Goal: Task Accomplishment & Management: Use online tool/utility

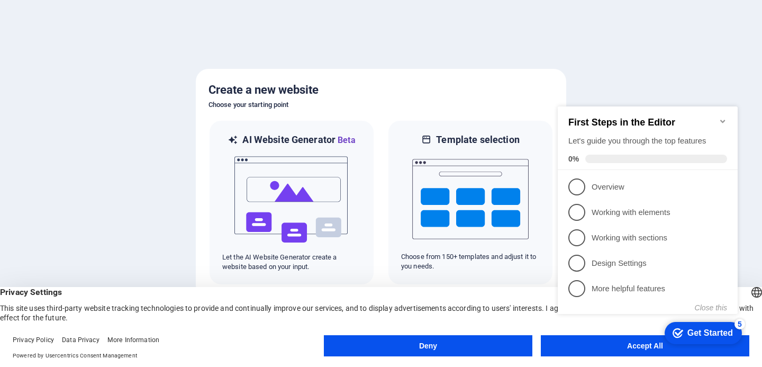
click at [414, 90] on h5 "Create a new website" at bounding box center [380, 89] width 345 height 17
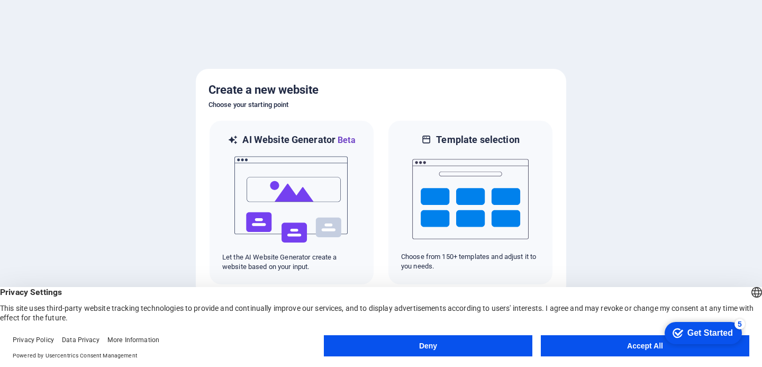
click at [635, 350] on button "Accept All" at bounding box center [645, 345] width 208 height 21
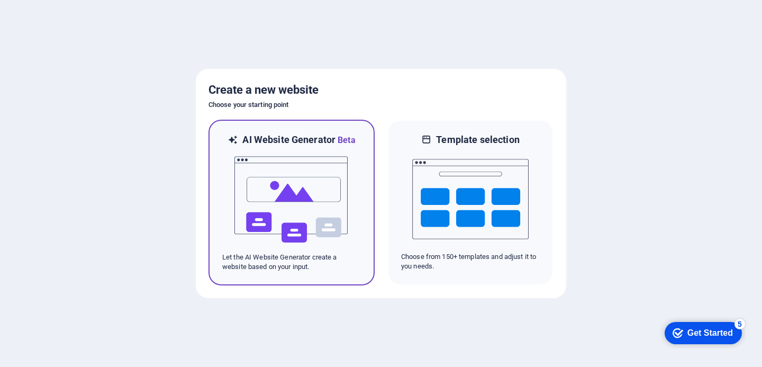
click at [326, 201] on img at bounding box center [291, 200] width 116 height 106
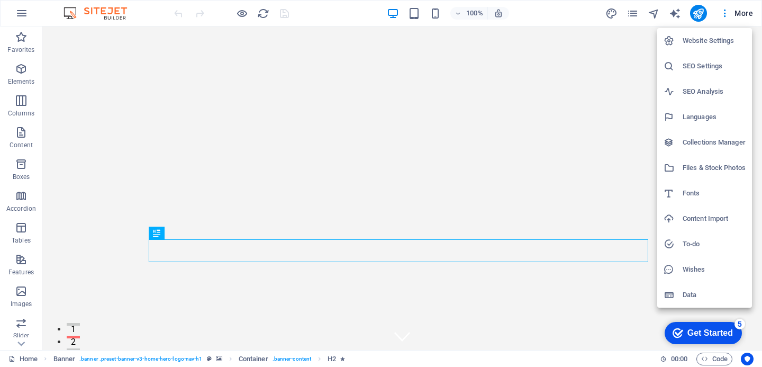
click at [581, 13] on div at bounding box center [381, 183] width 762 height 367
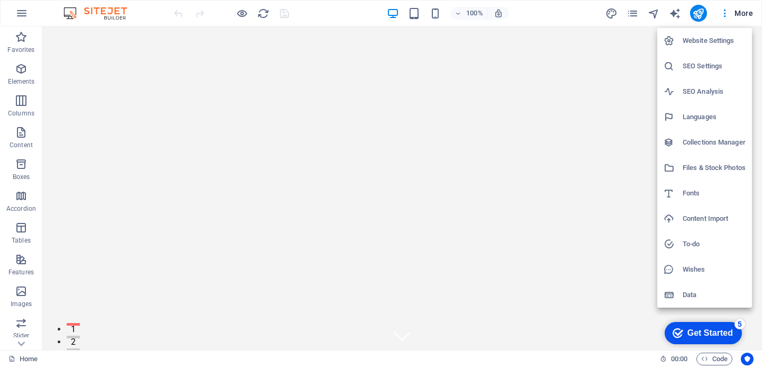
click at [741, 13] on div at bounding box center [381, 183] width 762 height 367
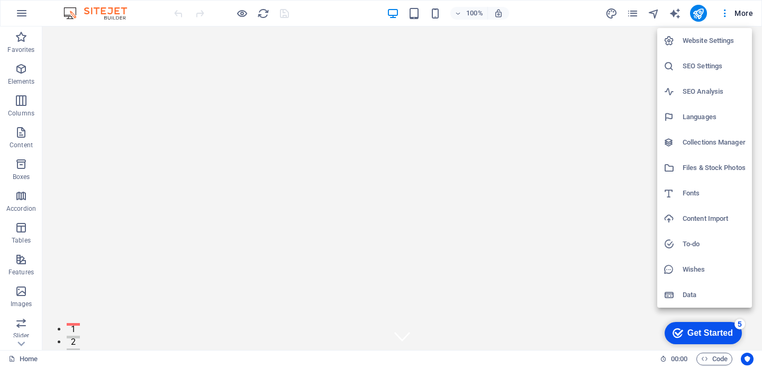
click at [582, 8] on div at bounding box center [381, 183] width 762 height 367
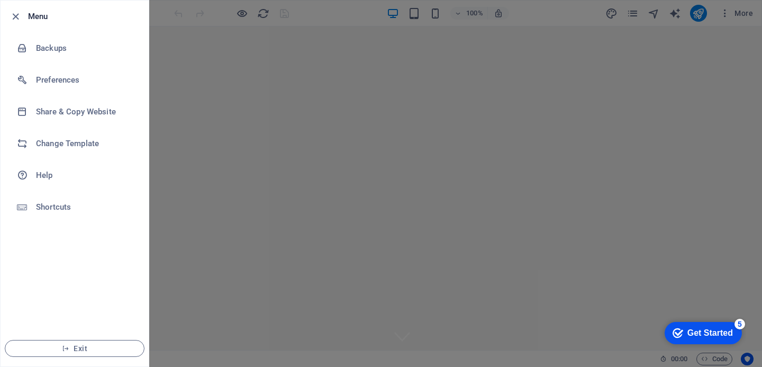
click at [28, 13] on div at bounding box center [18, 16] width 19 height 13
click at [18, 17] on icon "button" at bounding box center [16, 17] width 12 height 12
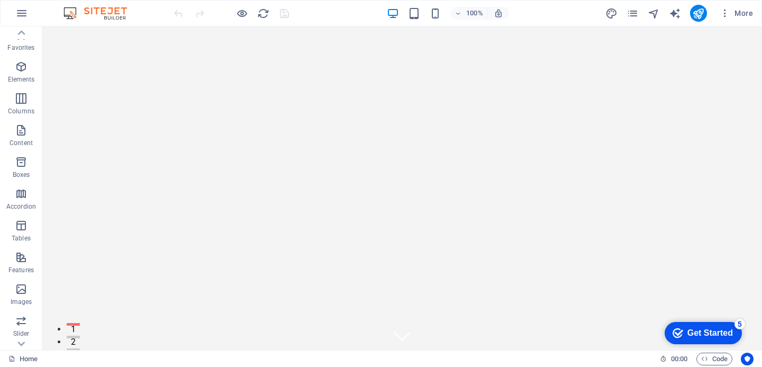
click at [0, 0] on button "button" at bounding box center [0, 0] width 0 height 0
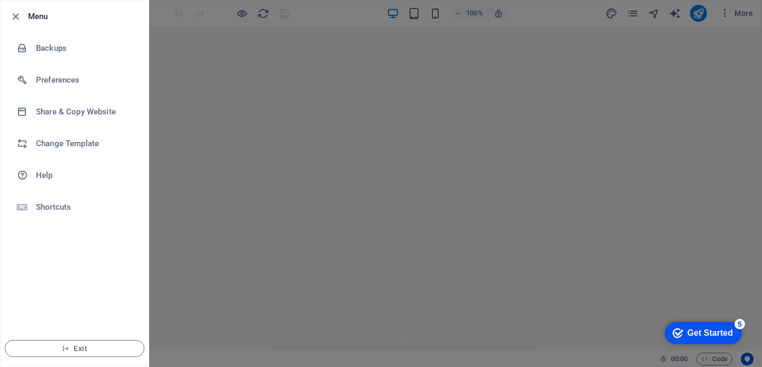
click at [563, 14] on div at bounding box center [381, 183] width 762 height 367
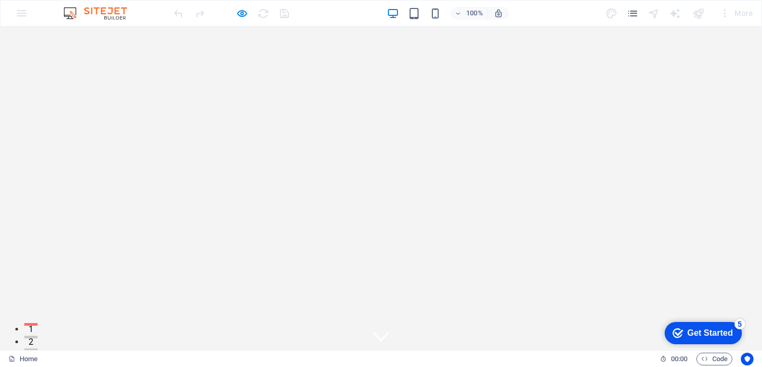
click at [697, 334] on div "Get Started" at bounding box center [709, 333] width 45 height 10
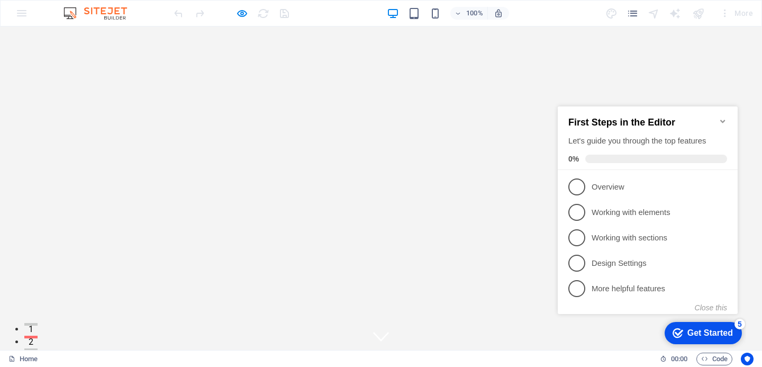
click at [722, 117] on icon "Minimize checklist" at bounding box center [722, 121] width 8 height 8
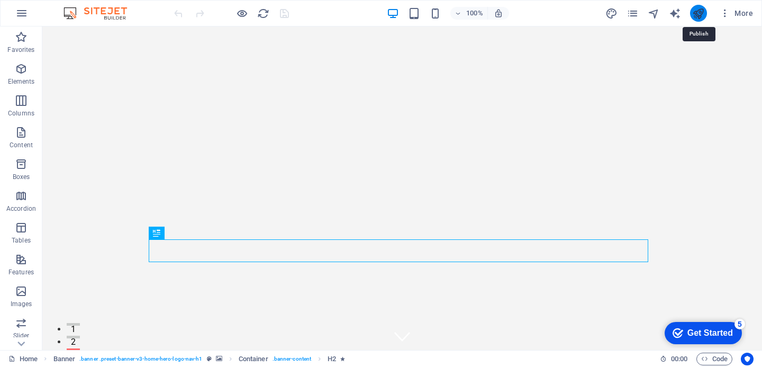
click at [703, 11] on icon "publish" at bounding box center [698, 13] width 12 height 12
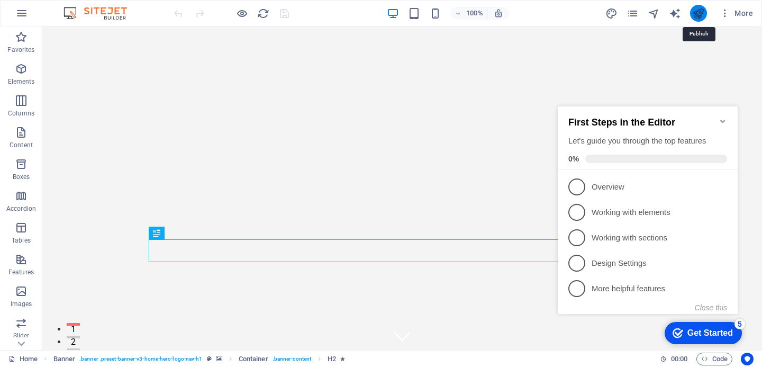
click at [697, 15] on icon "publish" at bounding box center [698, 13] width 12 height 12
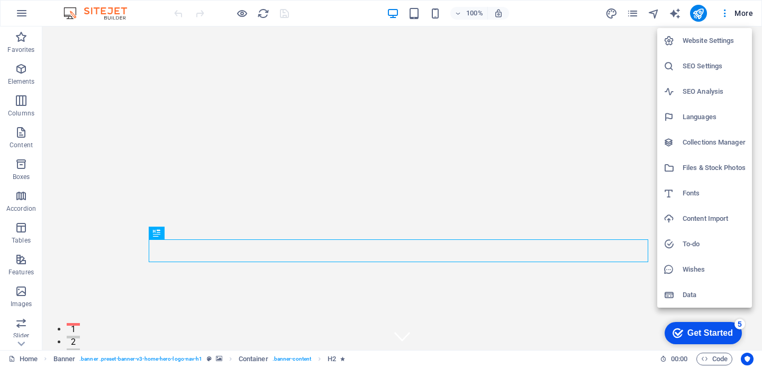
click at [700, 13] on div at bounding box center [381, 183] width 762 height 367
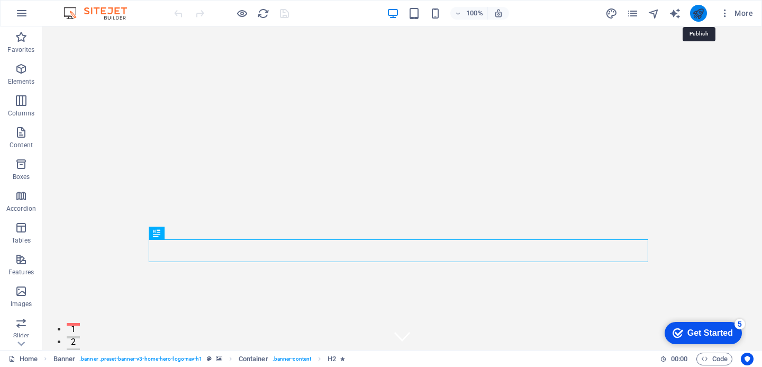
click at [699, 12] on icon "publish" at bounding box center [698, 13] width 12 height 12
